Goal: Information Seeking & Learning: Learn about a topic

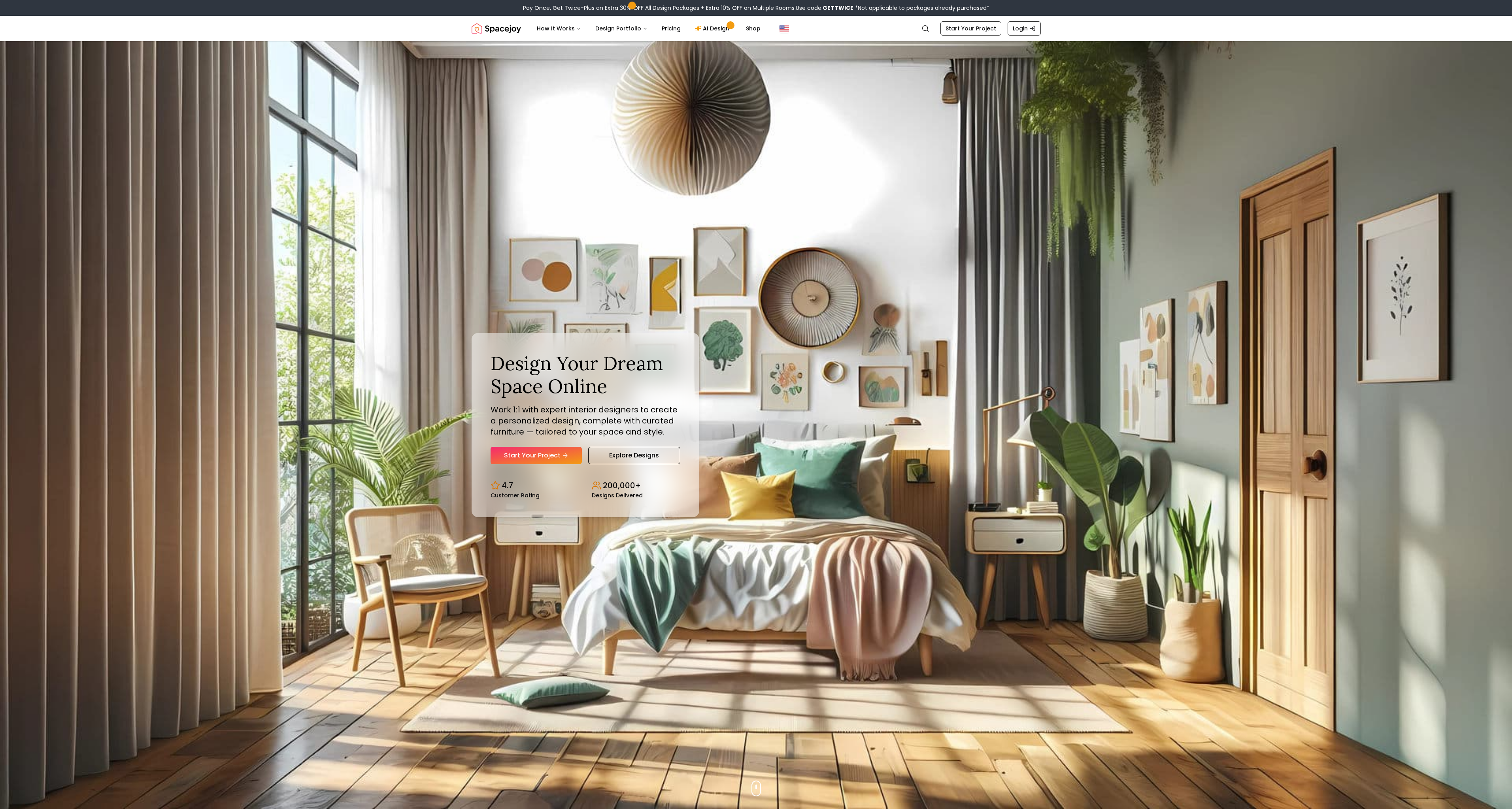
click at [860, 478] on div "Design Your Dream Space Online Work 1:1 with expert interior designers to creat…" at bounding box center [756, 425] width 607 height 768
click at [618, 457] on link "Explore Designs" at bounding box center [634, 456] width 92 height 18
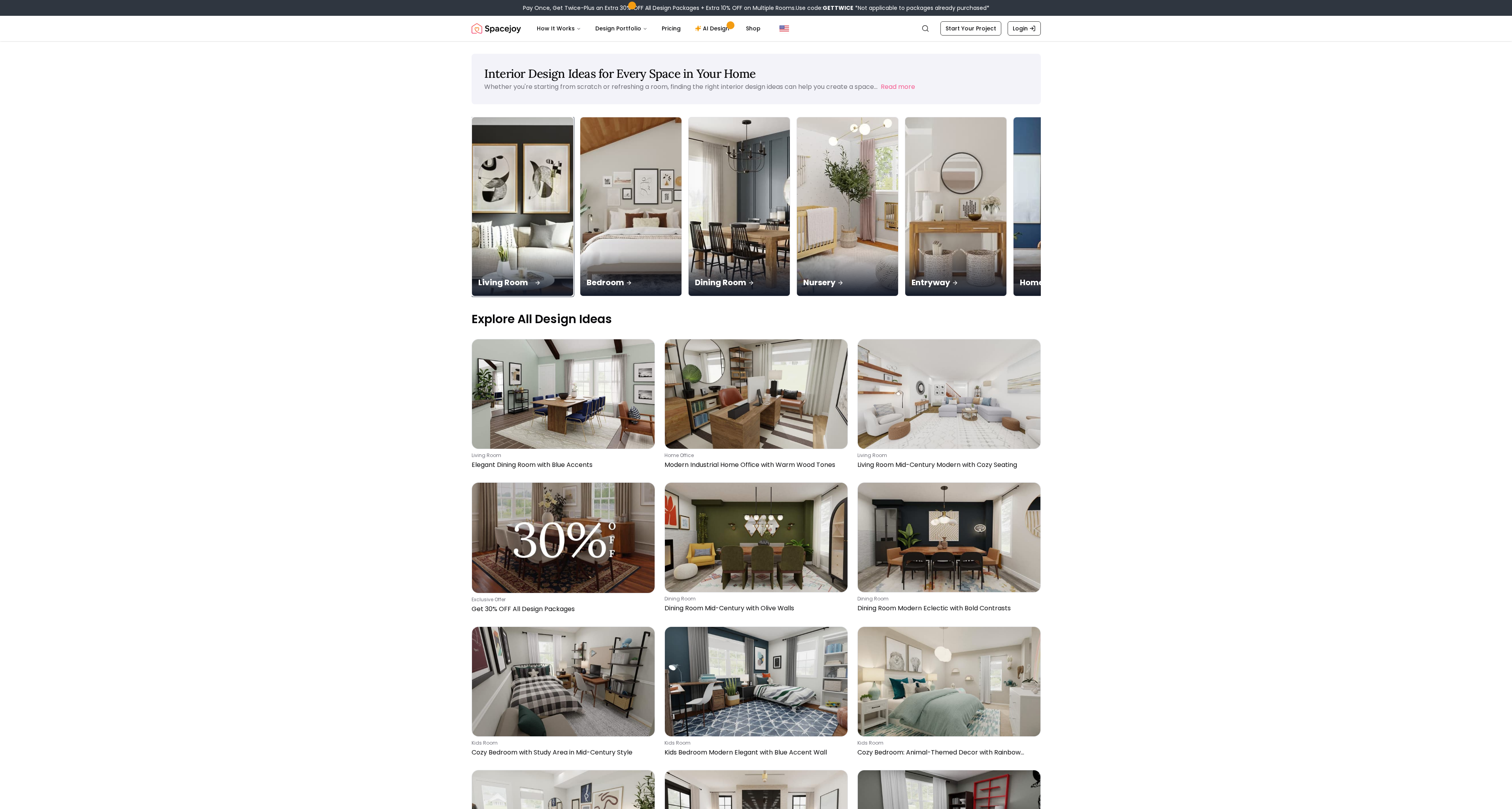
click at [535, 223] on img at bounding box center [522, 207] width 106 height 188
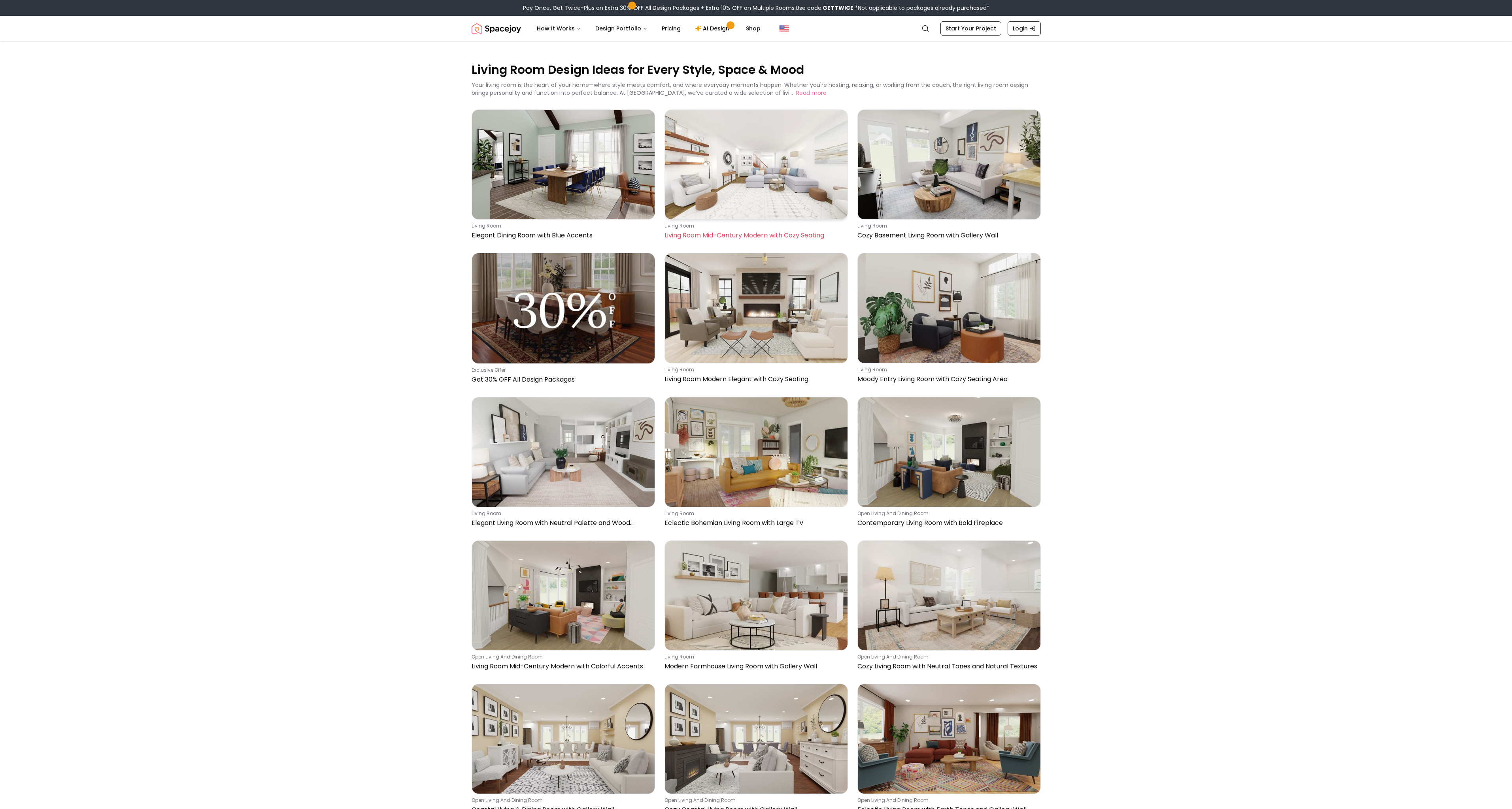
click at [755, 176] on img at bounding box center [756, 164] width 183 height 110
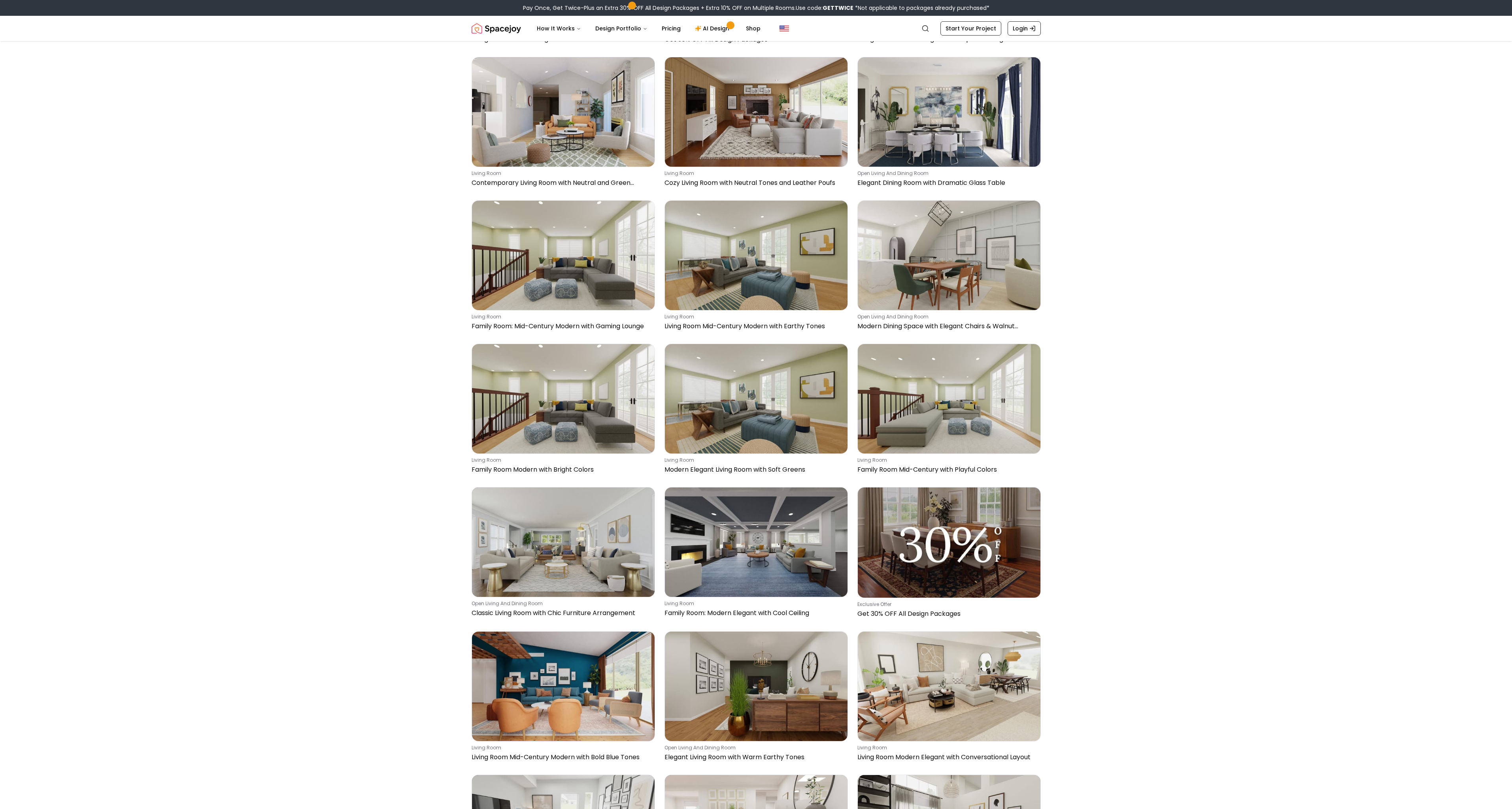
scroll to position [1210, 0]
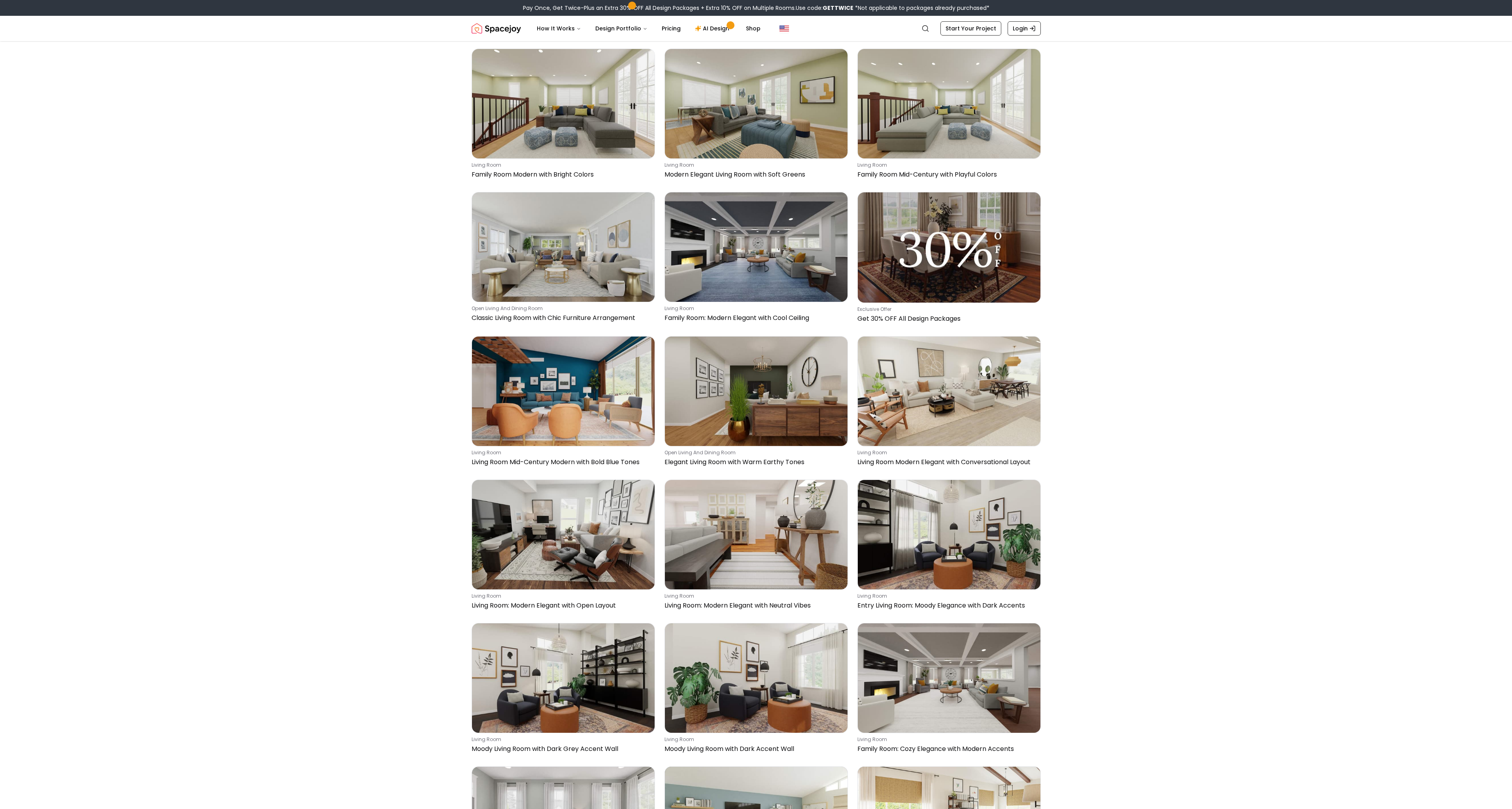
click at [1197, 370] on main "Living Room Design Ideas for Every Style, Space & Mood Your living room is the …" at bounding box center [756, 153] width 1512 height 2643
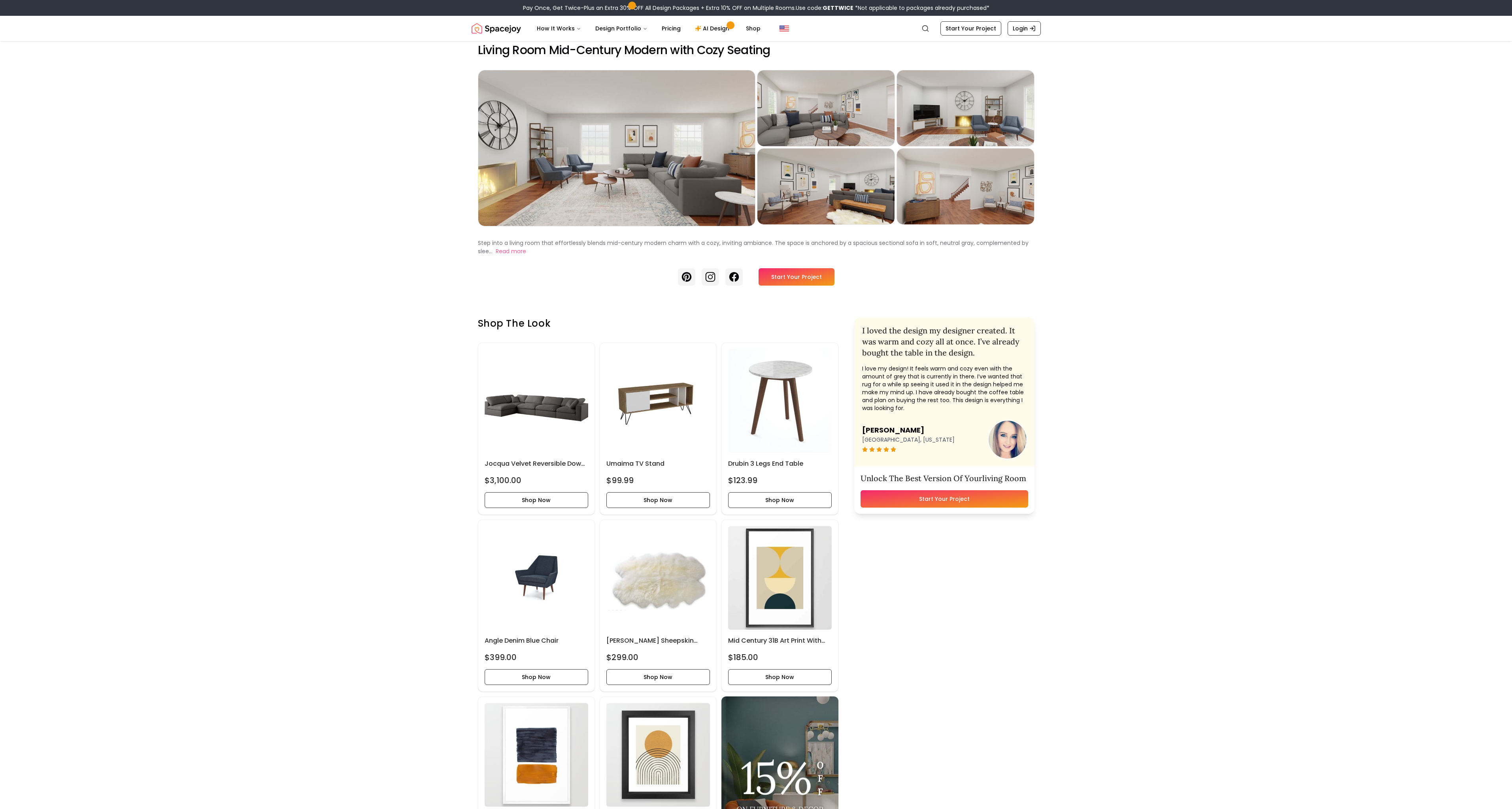
scroll to position [10, 0]
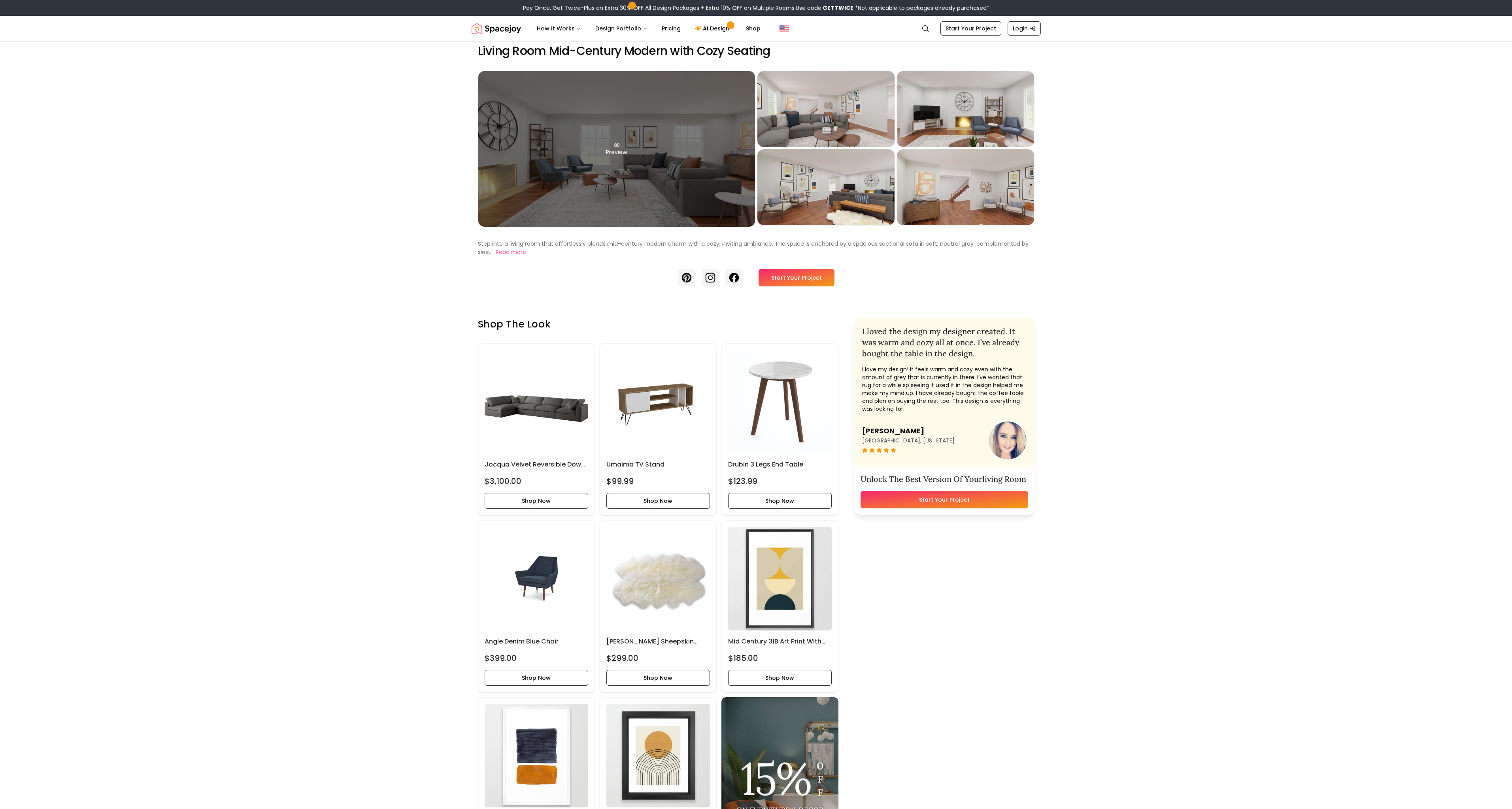
click at [545, 183] on div "Preview" at bounding box center [616, 148] width 276 height 155
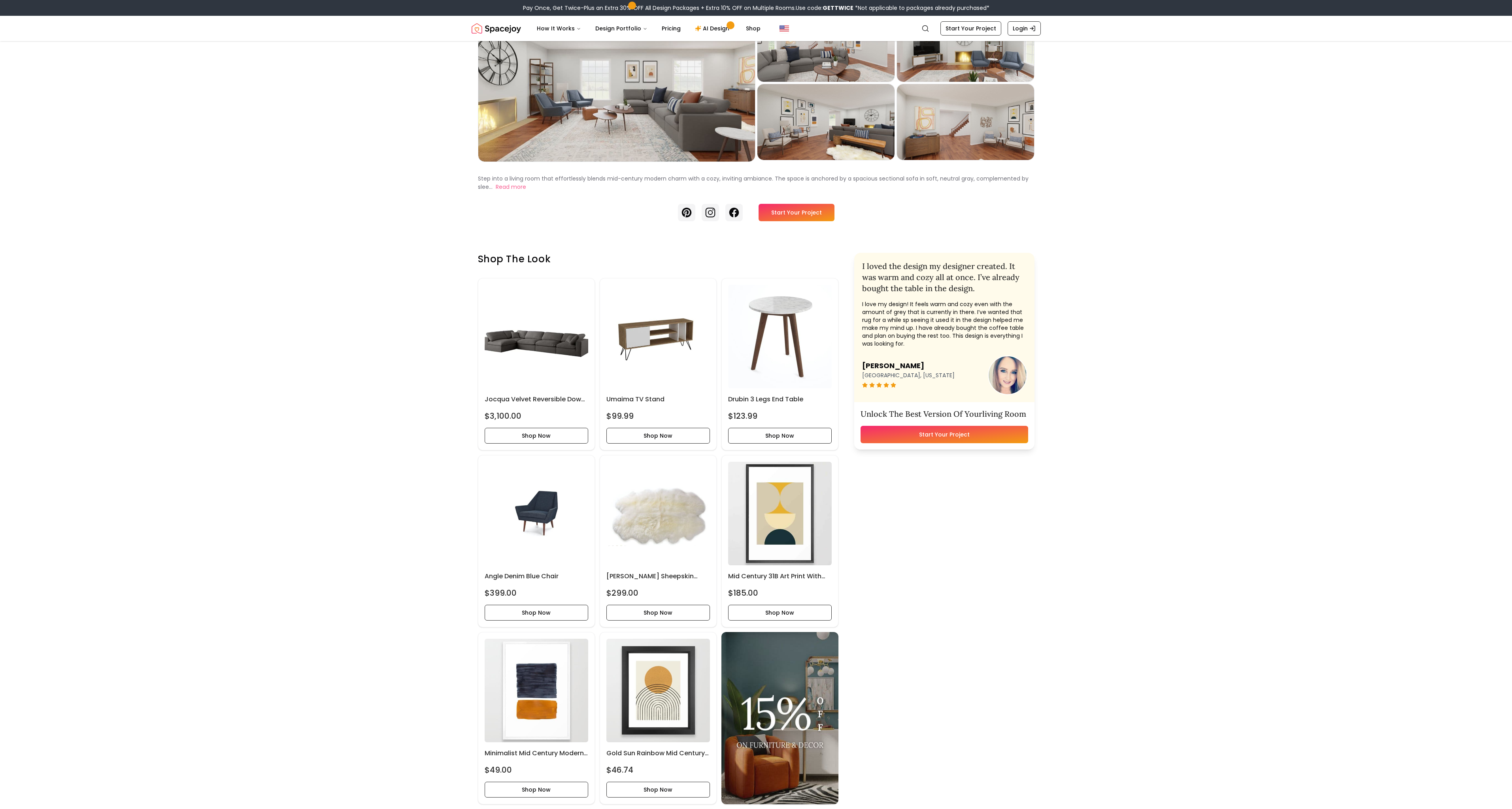
scroll to position [0, 0]
